Goal: Find specific page/section: Find specific page/section

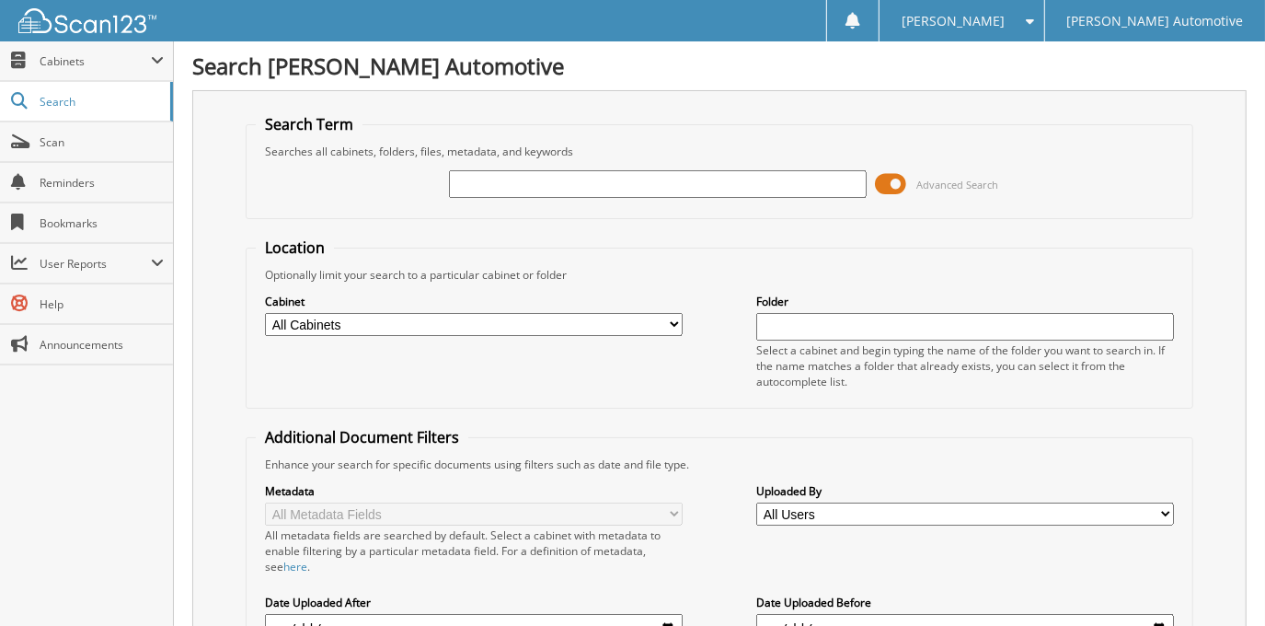
click at [896, 179] on span at bounding box center [891, 184] width 31 height 28
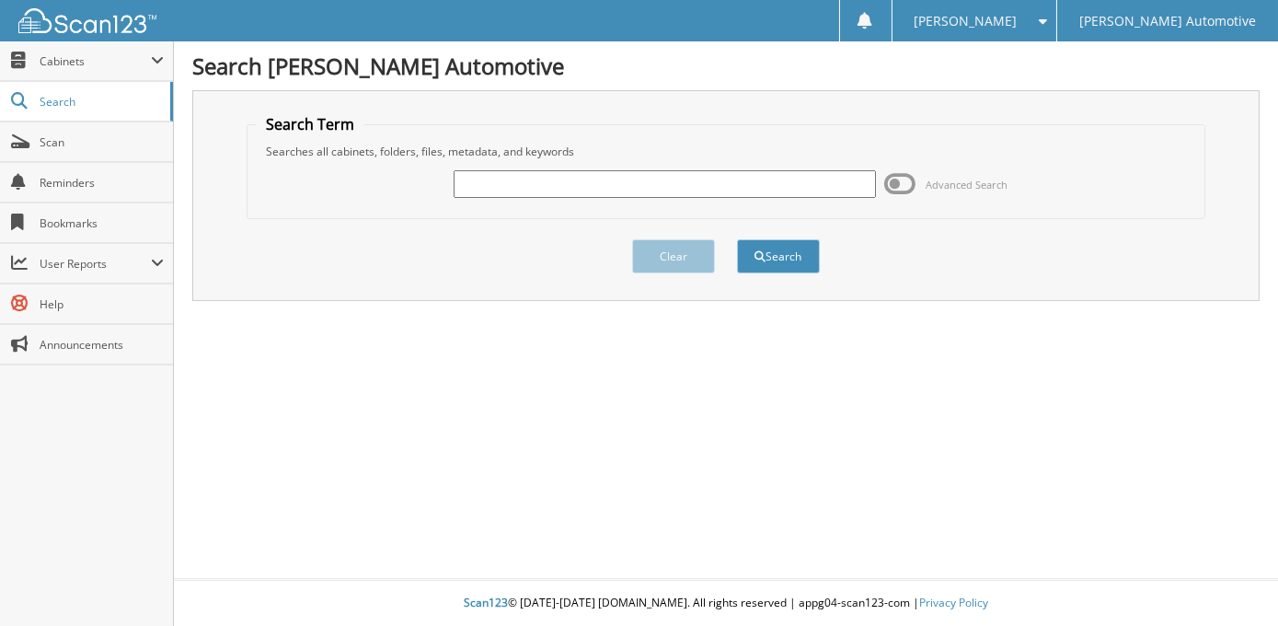
click at [768, 187] on input "text" at bounding box center [665, 184] width 422 height 28
type input "j"
type input "[PERSON_NAME]"
click at [737, 239] on button "Search" at bounding box center [778, 256] width 83 height 34
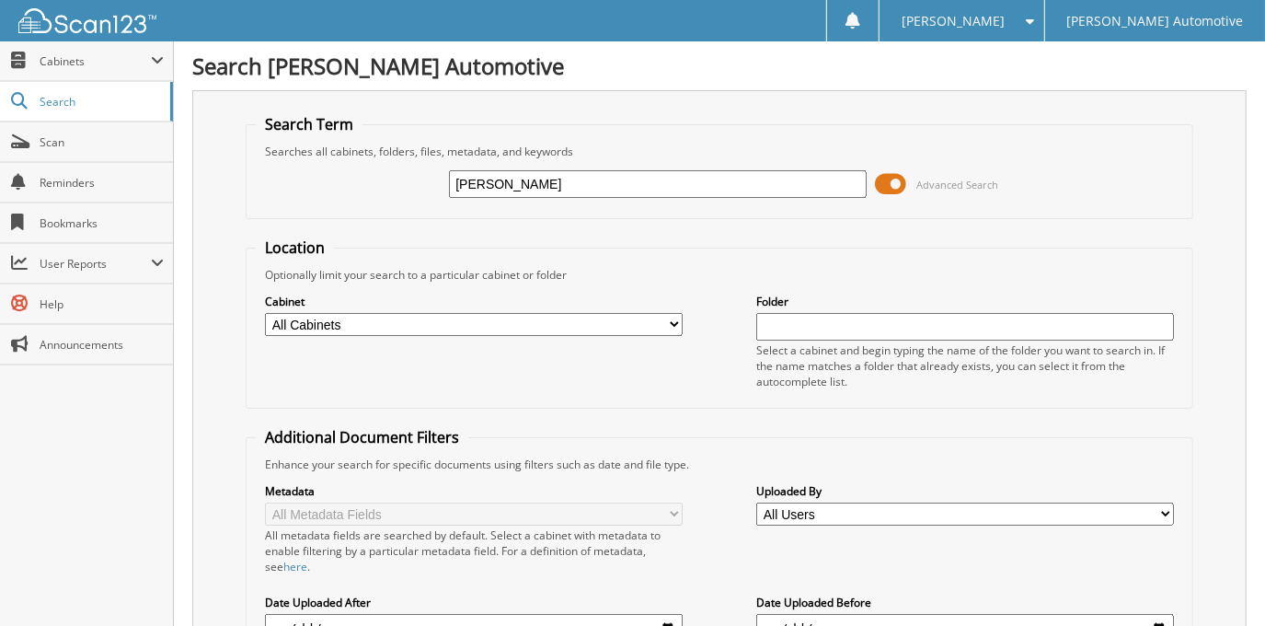
click at [894, 177] on span at bounding box center [891, 184] width 31 height 28
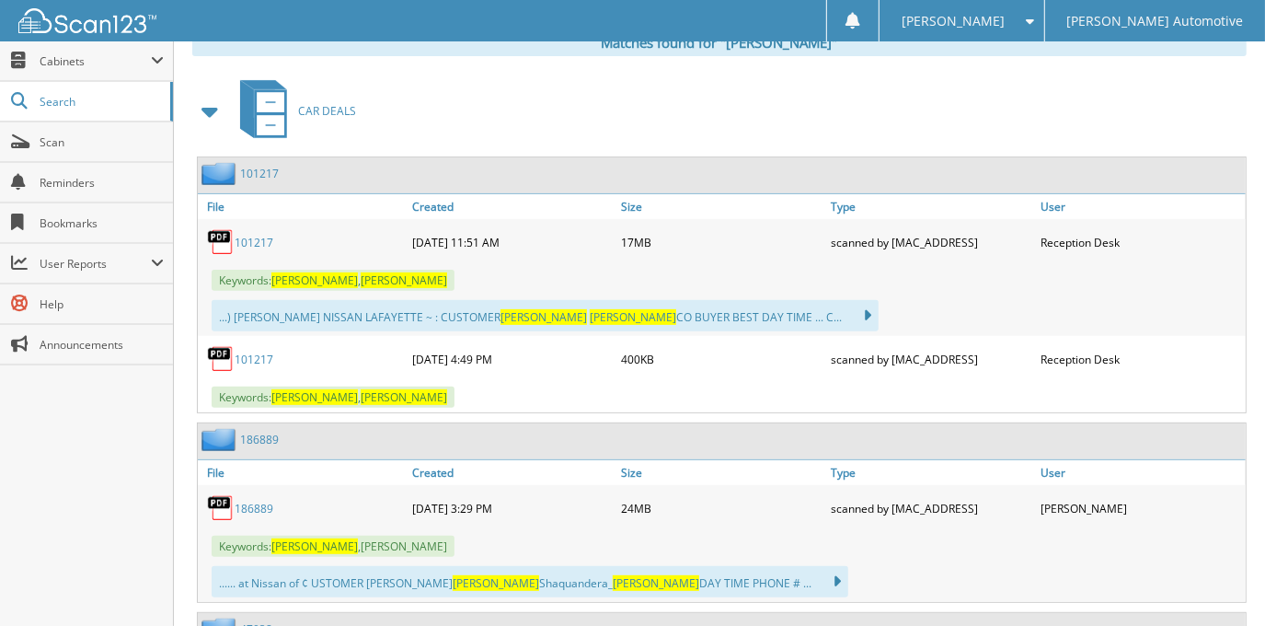
scroll to position [250, 0]
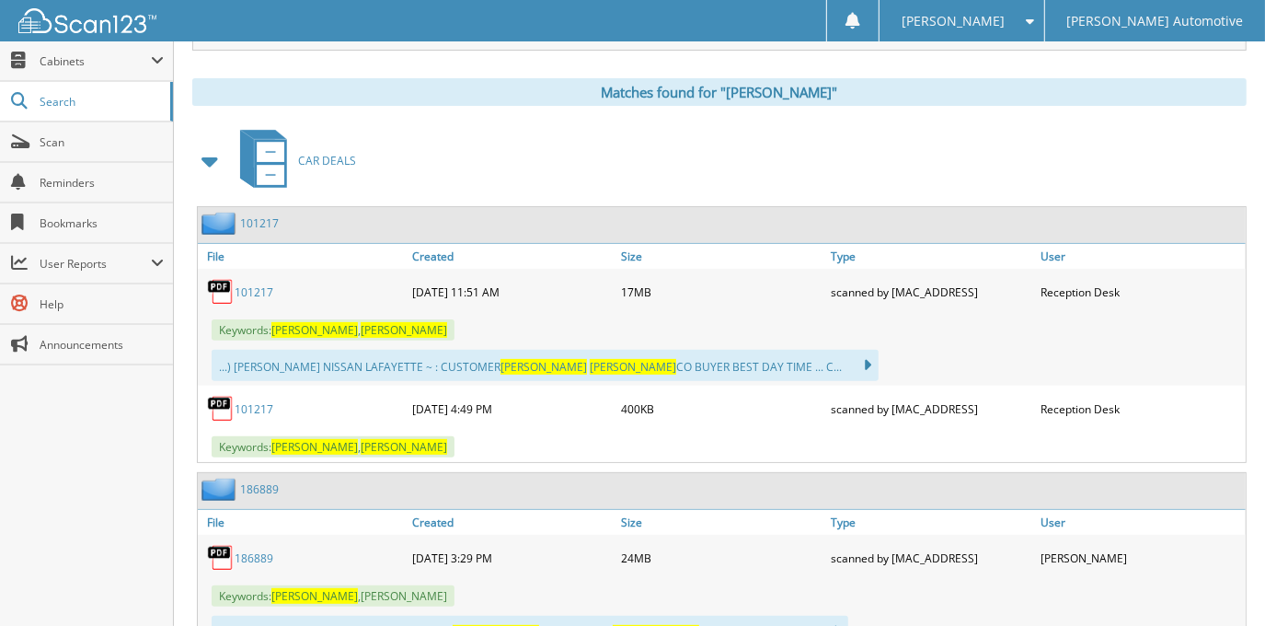
click at [252, 284] on link "101217" at bounding box center [254, 292] width 39 height 16
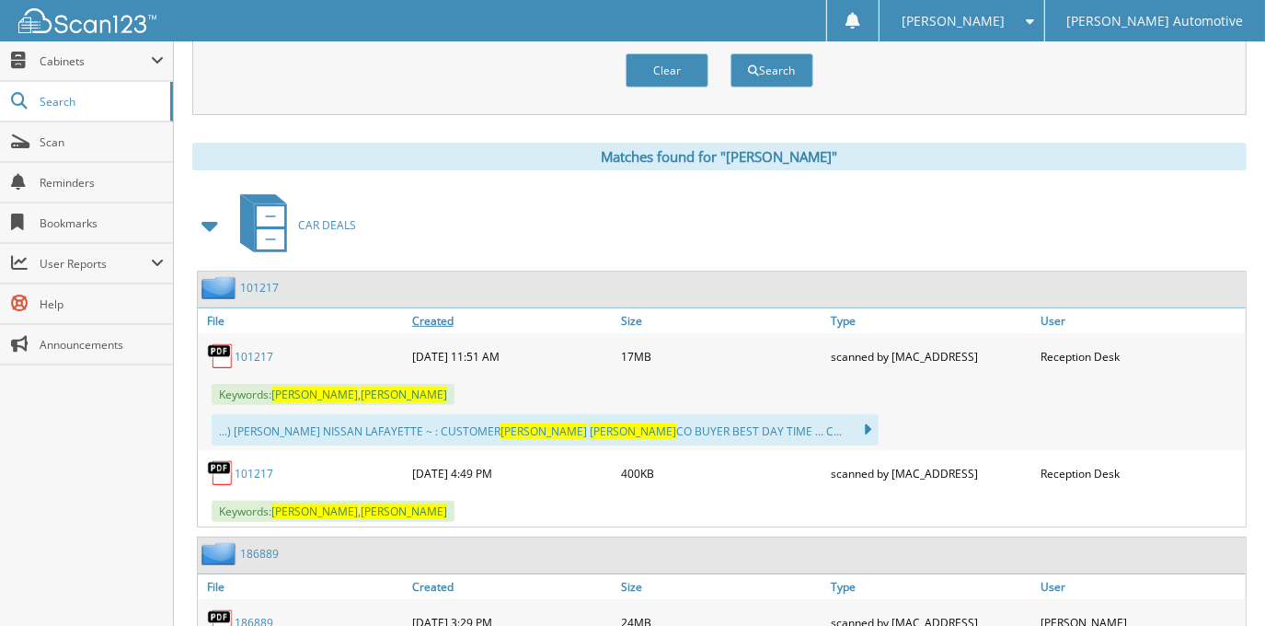
scroll to position [0, 0]
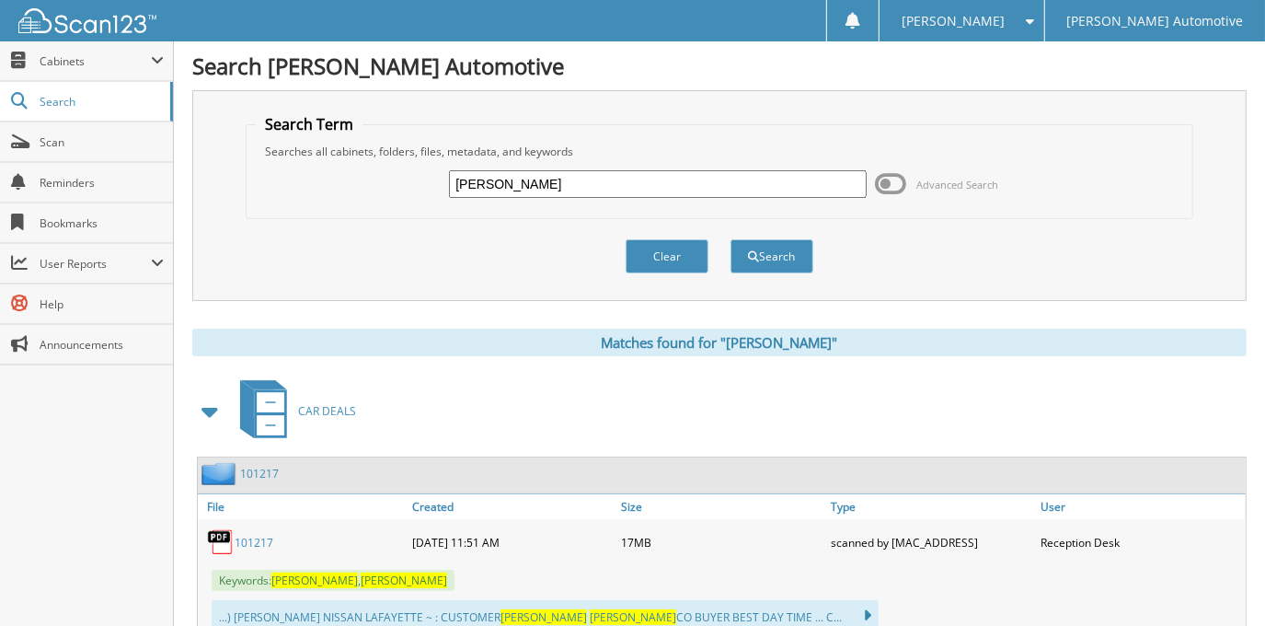
drag, startPoint x: 590, startPoint y: 173, endPoint x: 388, endPoint y: 207, distance: 204.4
click at [388, 207] on fieldset "Search Term Searches all cabinets, folders, files, metadata, and keywords JASON…" at bounding box center [719, 166] width 947 height 105
type input "l"
type input "LINDA DUPRE"
click at [731, 239] on button "Search" at bounding box center [772, 256] width 83 height 34
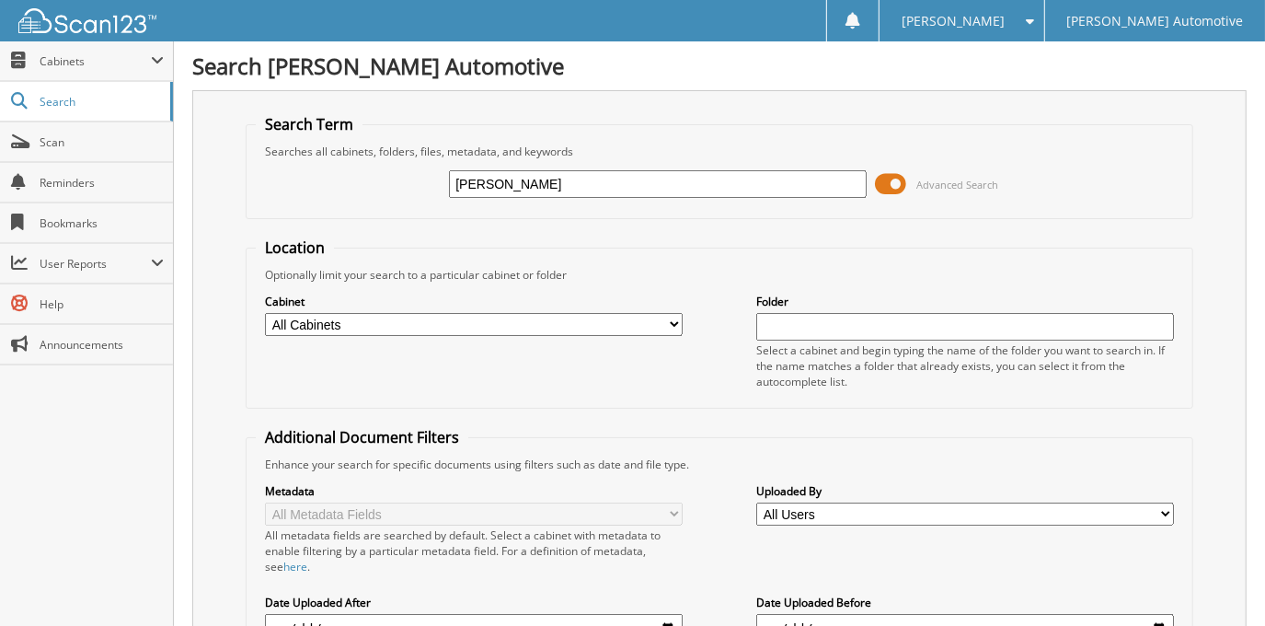
click at [892, 181] on span at bounding box center [891, 184] width 31 height 28
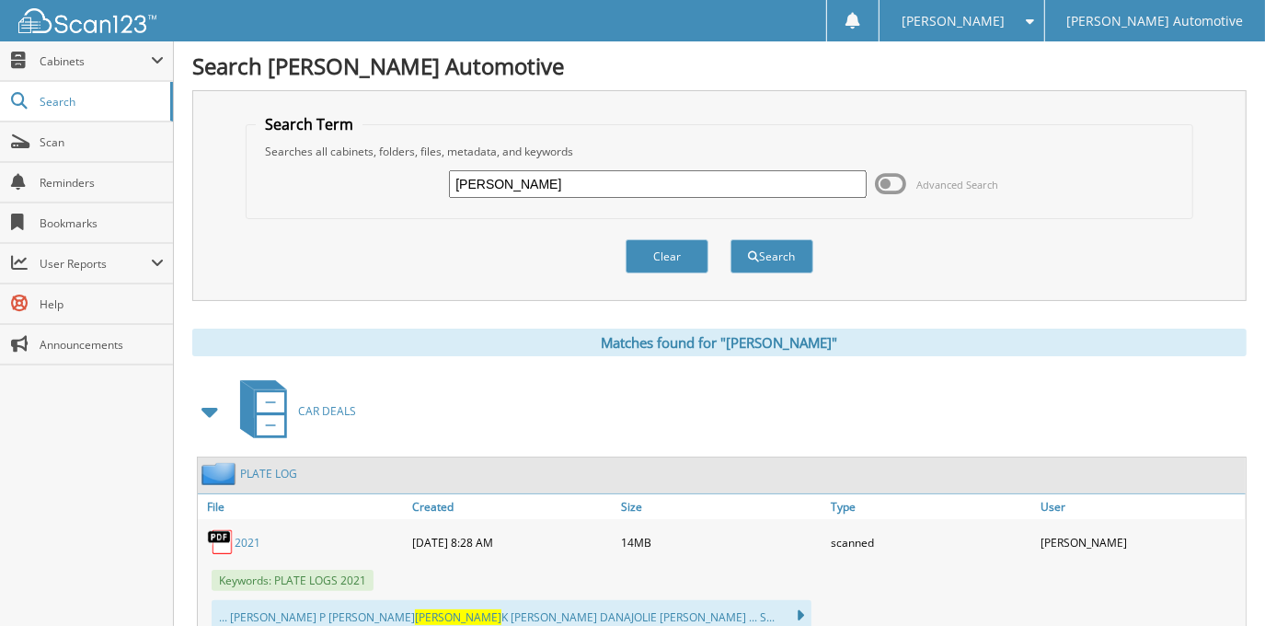
click at [1001, 254] on div "Clear Search" at bounding box center [719, 256] width 947 height 75
click at [110, 72] on span "Cabinets" at bounding box center [86, 61] width 173 height 40
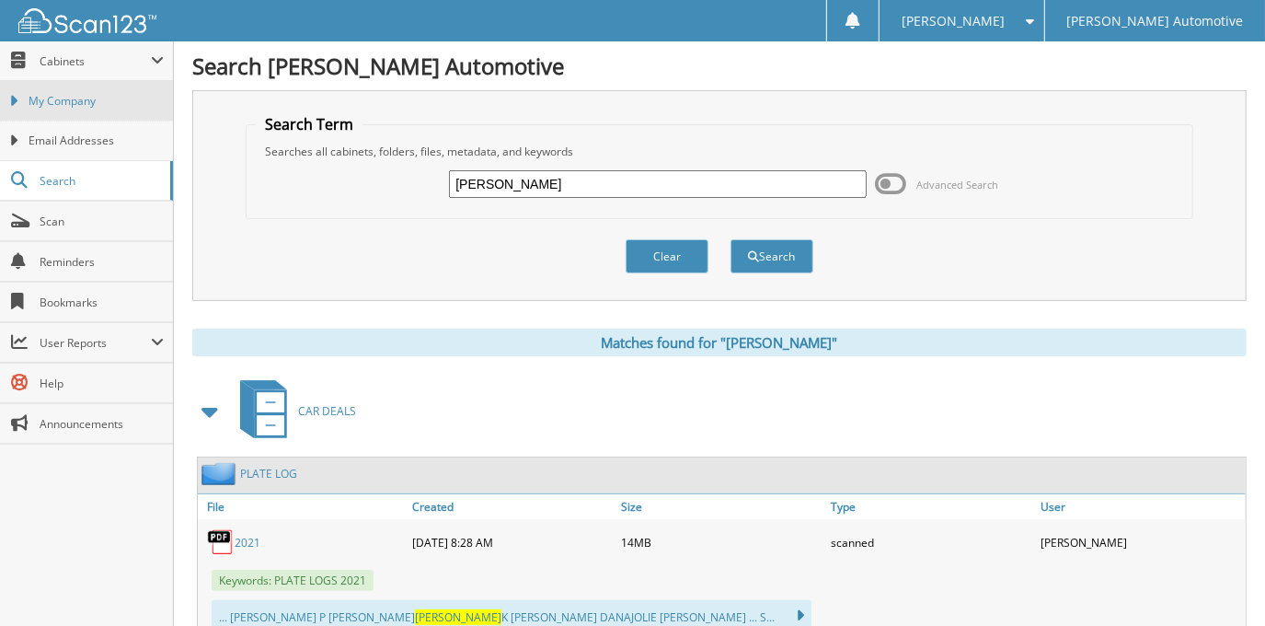
click at [110, 93] on span "My Company" at bounding box center [96, 101] width 135 height 17
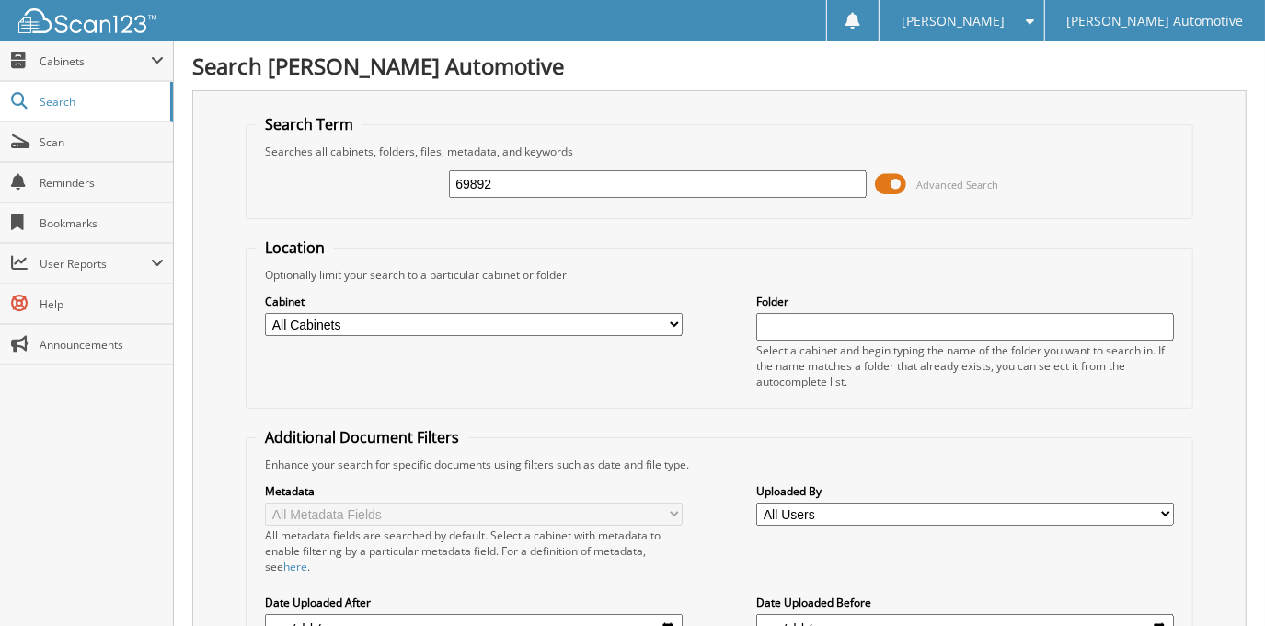
type input "69892"
click at [898, 182] on span at bounding box center [891, 184] width 31 height 28
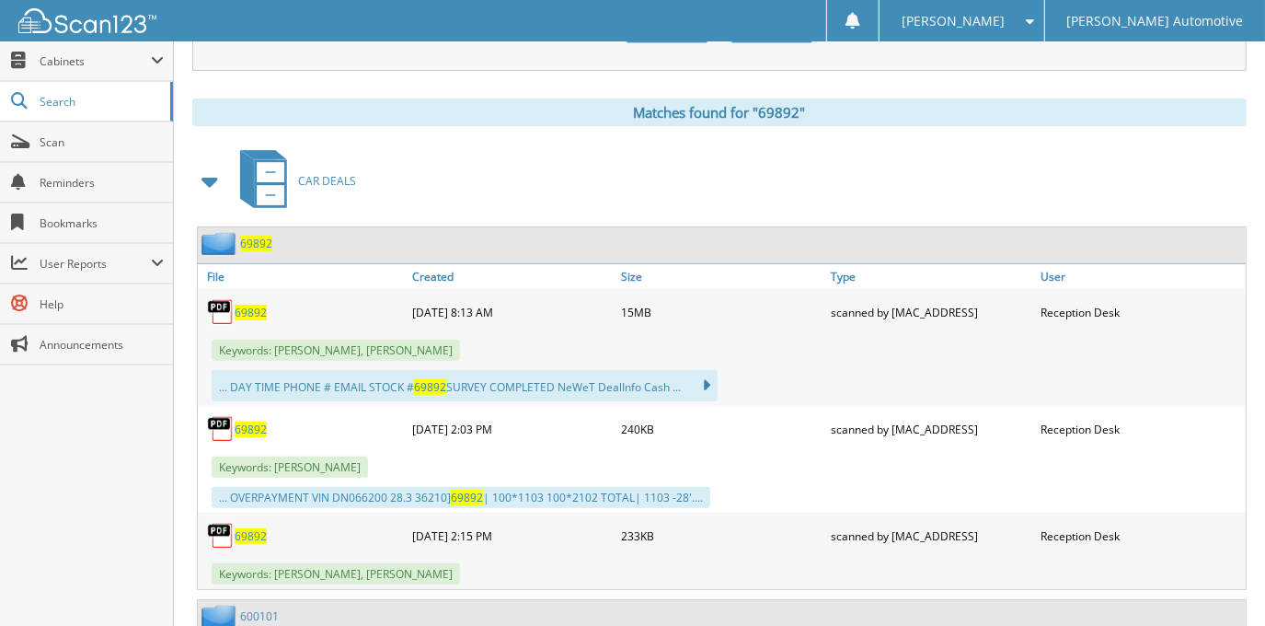
scroll to position [250, 0]
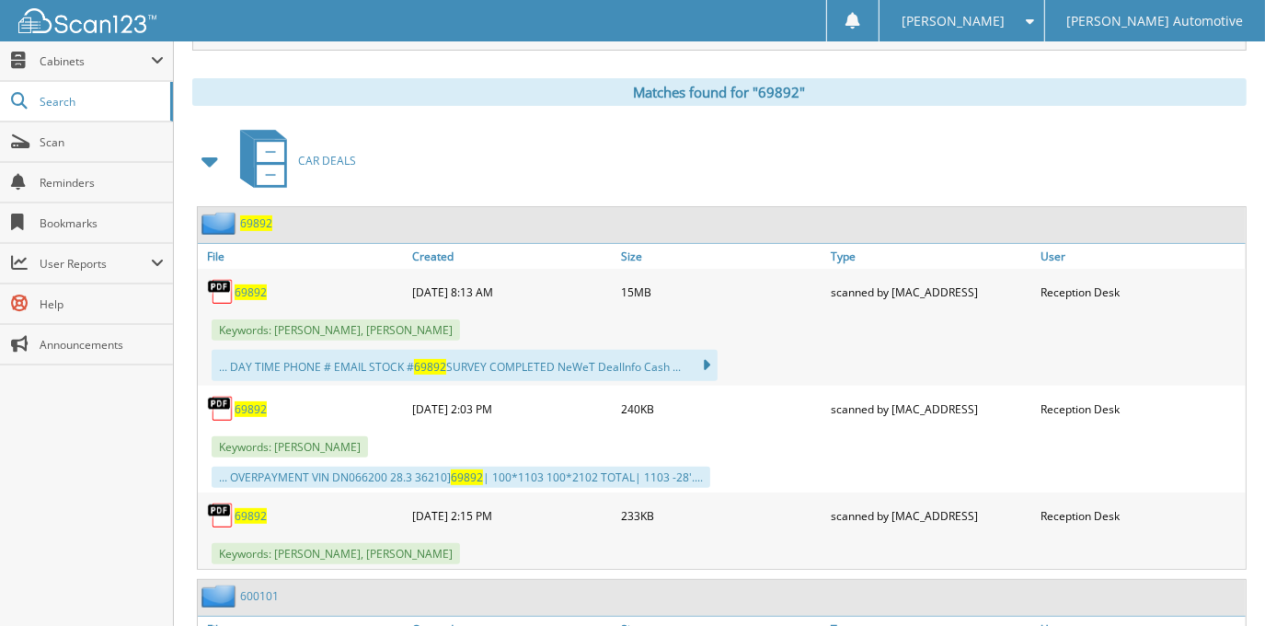
click at [257, 285] on span "69892" at bounding box center [251, 292] width 32 height 16
